Goal: Task Accomplishment & Management: Use online tool/utility

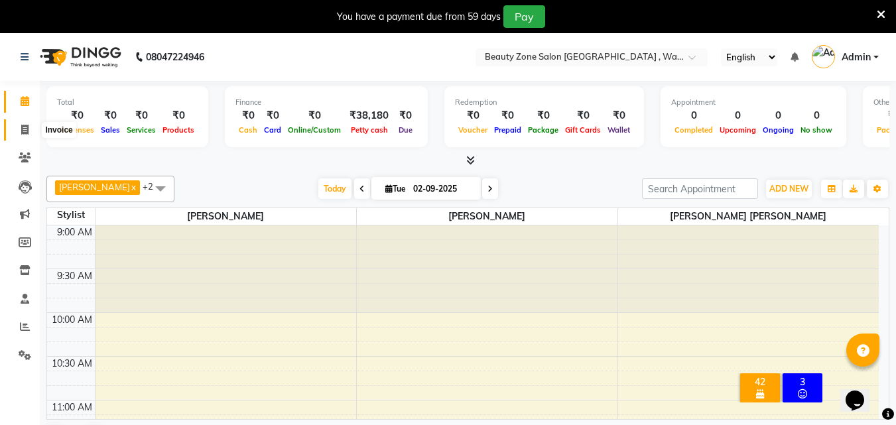
click at [27, 132] on icon at bounding box center [24, 130] width 7 height 10
select select "4568"
select select "service"
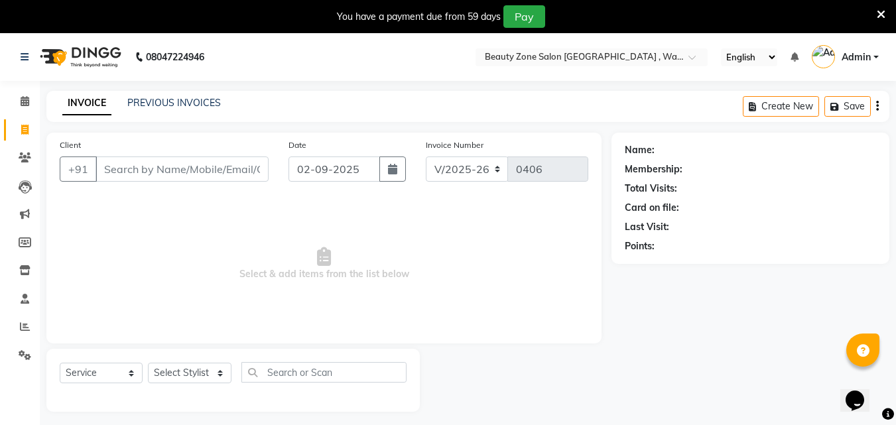
click at [133, 171] on input "Client" at bounding box center [182, 169] width 173 height 25
click at [132, 178] on input "Client" at bounding box center [182, 169] width 173 height 25
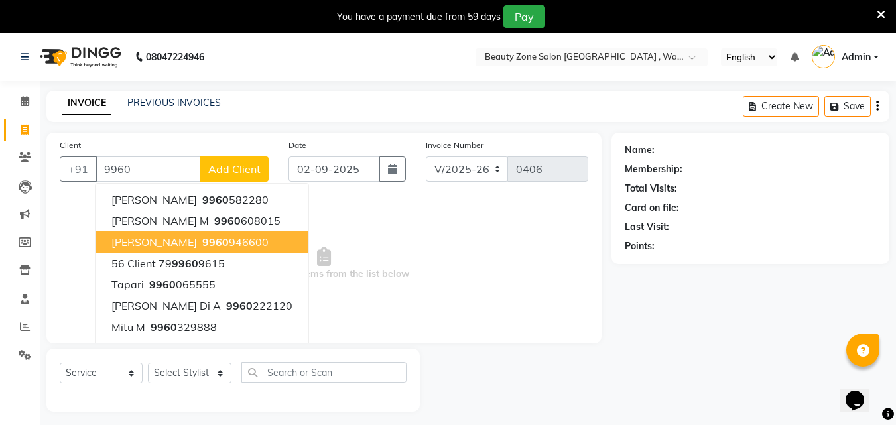
click at [202, 244] on span "9960" at bounding box center [215, 242] width 27 height 13
type input "9960946600"
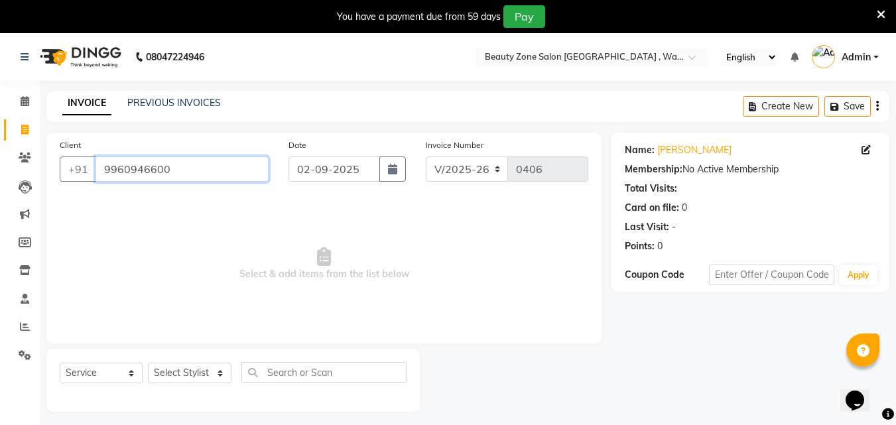
click at [200, 175] on input "9960946600" at bounding box center [182, 169] width 173 height 25
click at [882, 19] on icon at bounding box center [881, 15] width 9 height 12
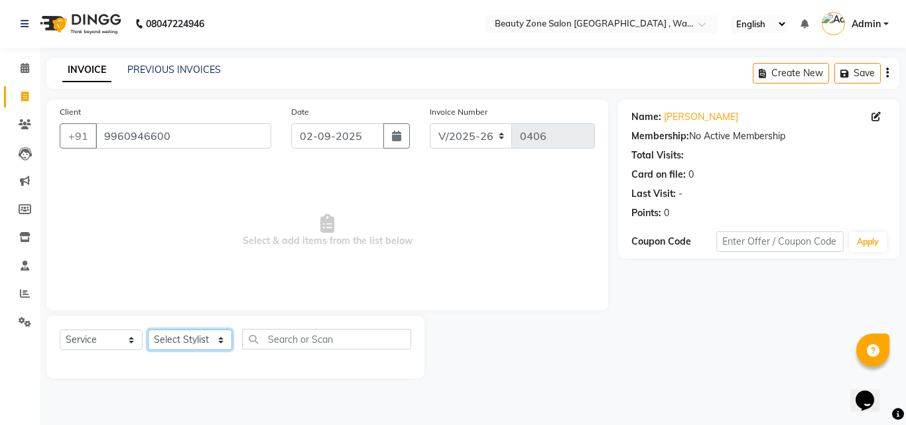
click at [172, 338] on select "Select Stylist [PERSON_NAME] [PERSON_NAME] [PERSON_NAME] [PERSON_NAME]" at bounding box center [190, 340] width 84 height 21
select select "26800"
click at [148, 330] on select "Select Stylist [PERSON_NAME] [PERSON_NAME] [PERSON_NAME] [PERSON_NAME]" at bounding box center [190, 340] width 84 height 21
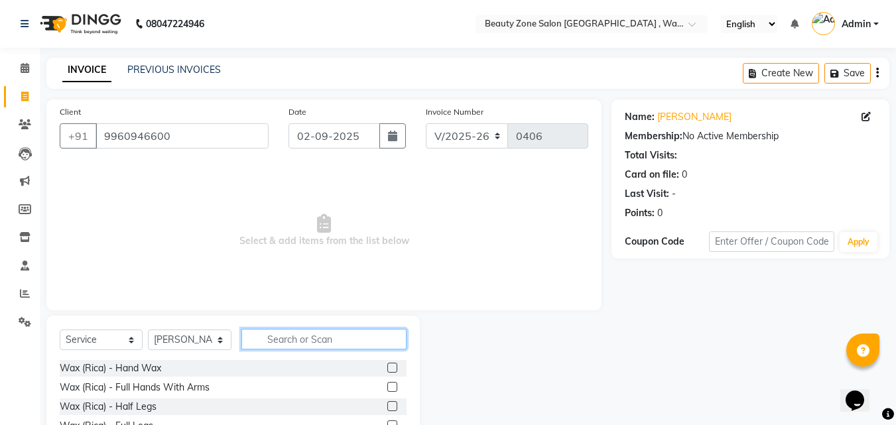
click at [356, 334] on input "text" at bounding box center [324, 339] width 165 height 21
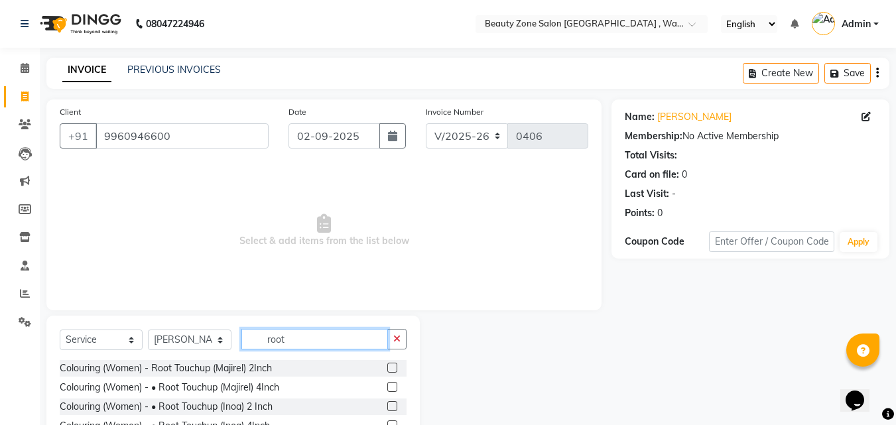
type input "root"
click at [390, 364] on label at bounding box center [392, 368] width 10 height 10
click at [390, 364] on input "checkbox" at bounding box center [391, 368] width 9 height 9
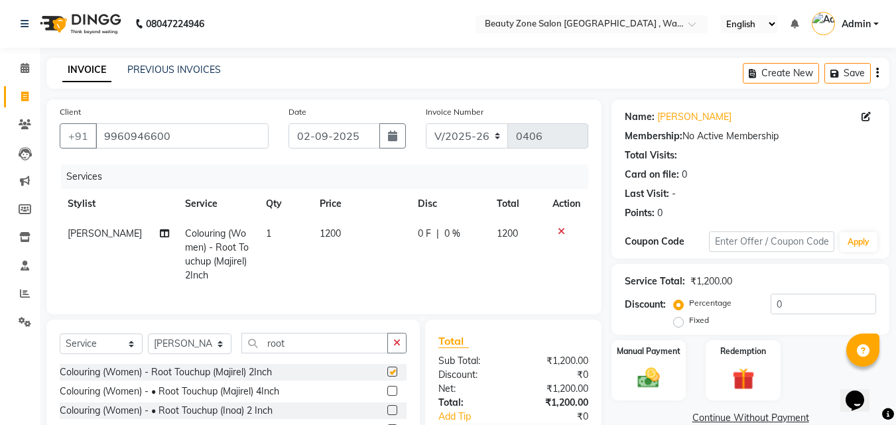
checkbox input "false"
click at [438, 232] on div "0 F | 0 %" at bounding box center [449, 234] width 63 height 14
select select "26800"
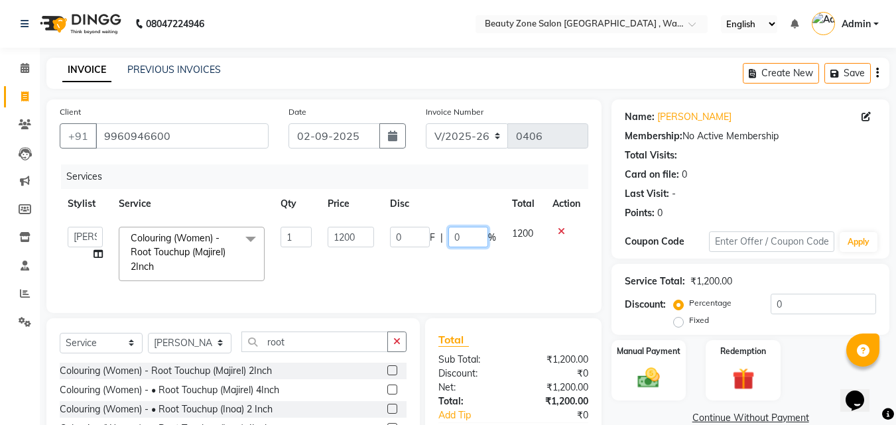
click at [455, 234] on input "0" at bounding box center [469, 237] width 40 height 21
type input "10"
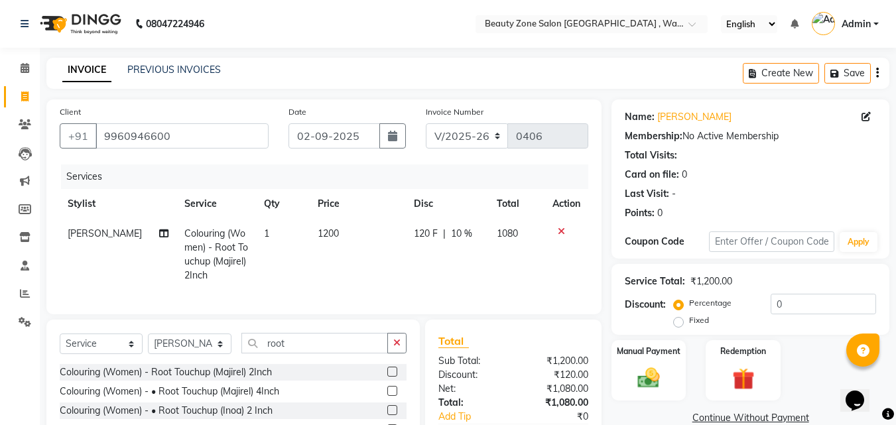
click at [474, 287] on td "120 F | 10 %" at bounding box center [447, 255] width 83 height 72
select select "26800"
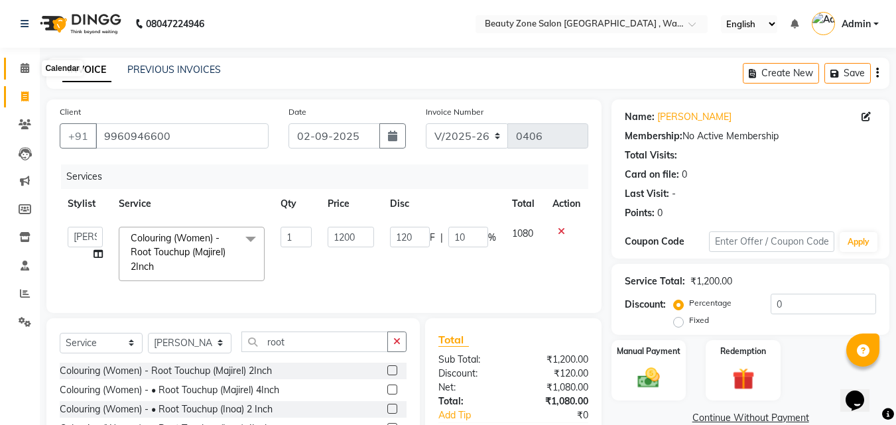
click at [27, 71] on icon at bounding box center [25, 68] width 9 height 10
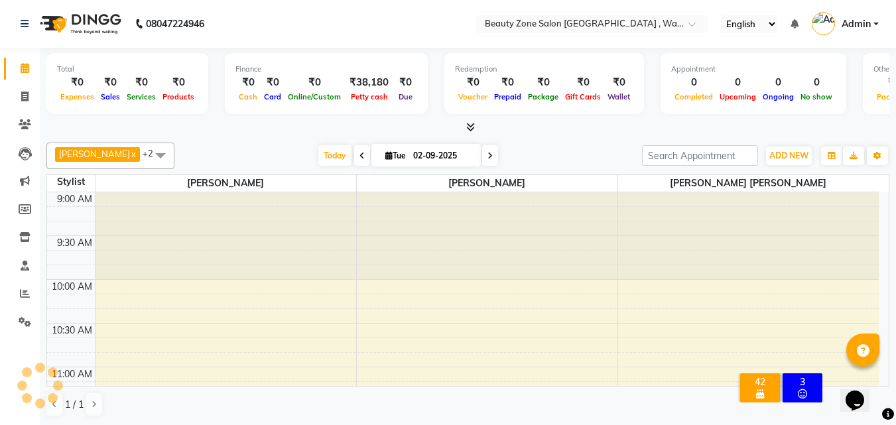
scroll to position [701, 0]
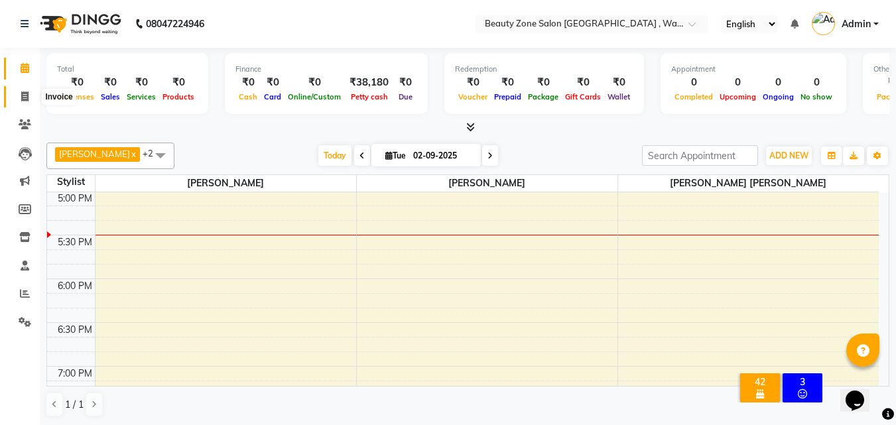
click at [27, 90] on span at bounding box center [24, 97] width 23 height 15
select select "service"
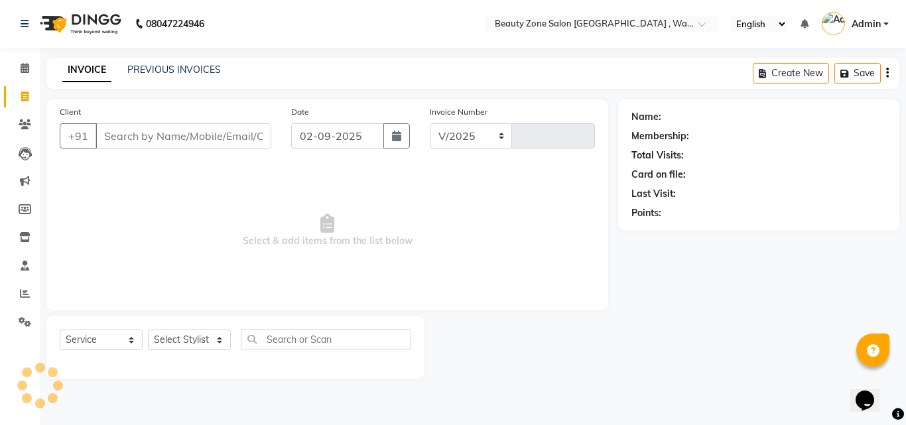
select select "4568"
type input "0406"
click at [204, 339] on select "Select Stylist [PERSON_NAME] [PERSON_NAME] [PERSON_NAME] [PERSON_NAME]" at bounding box center [190, 340] width 84 height 21
select select "26800"
click at [148, 330] on select "Select Stylist [PERSON_NAME] [PERSON_NAME] [PERSON_NAME] [PERSON_NAME]" at bounding box center [190, 340] width 84 height 21
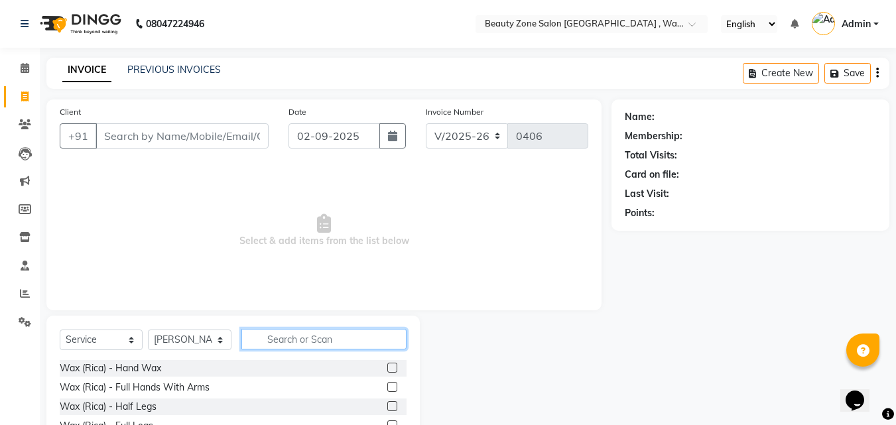
click at [295, 340] on input "text" at bounding box center [324, 339] width 165 height 21
type input "p"
click at [31, 63] on span at bounding box center [24, 68] width 23 height 15
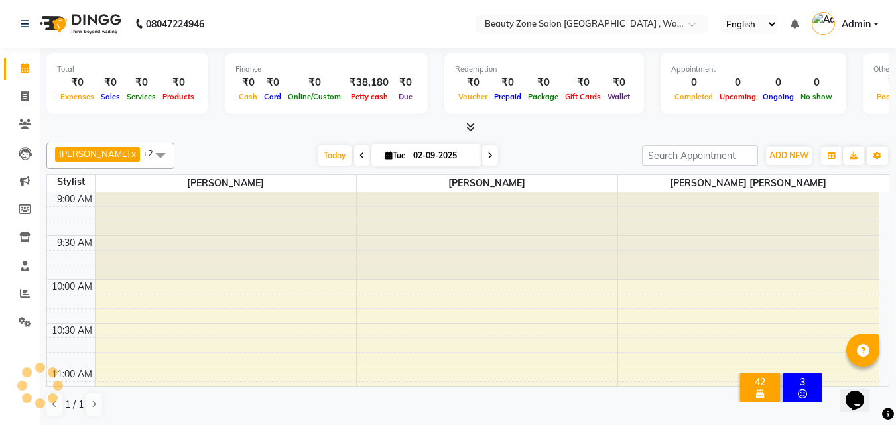
scroll to position [1, 0]
